Goal: Task Accomplishment & Management: Manage account settings

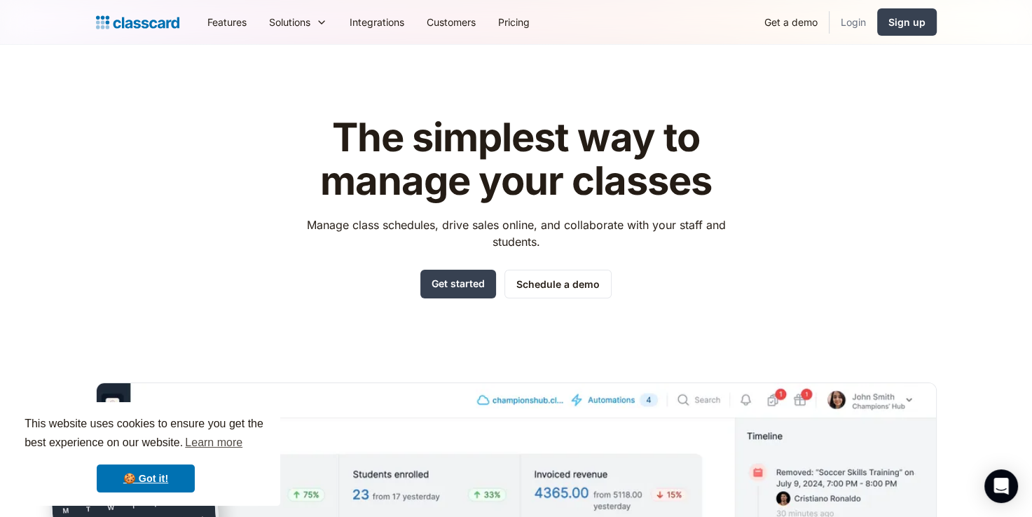
click at [848, 20] on link "Login" at bounding box center [853, 22] width 48 height 32
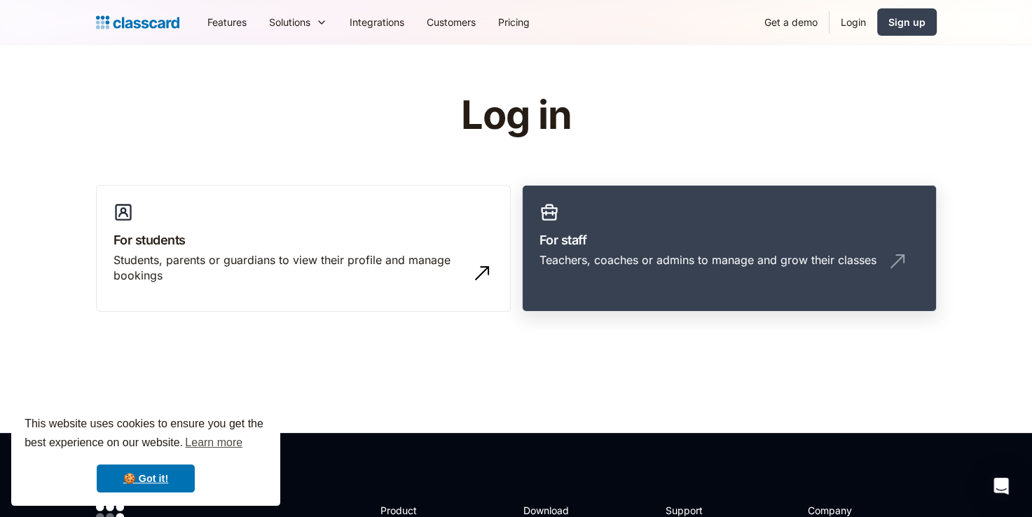
click at [696, 267] on div "Teachers, coaches or admins to manage and grow their classes" at bounding box center [707, 259] width 337 height 15
